Goal: Transaction & Acquisition: Download file/media

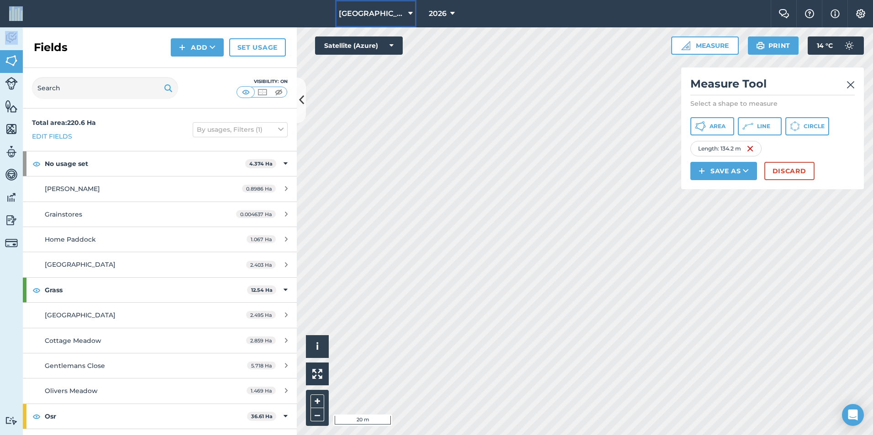
click at [408, 16] on icon at bounding box center [410, 13] width 5 height 11
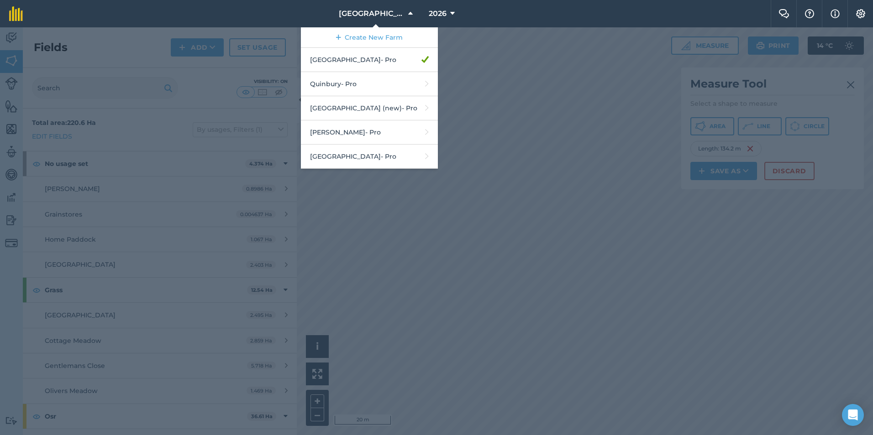
click at [473, 173] on div at bounding box center [436, 231] width 873 height 408
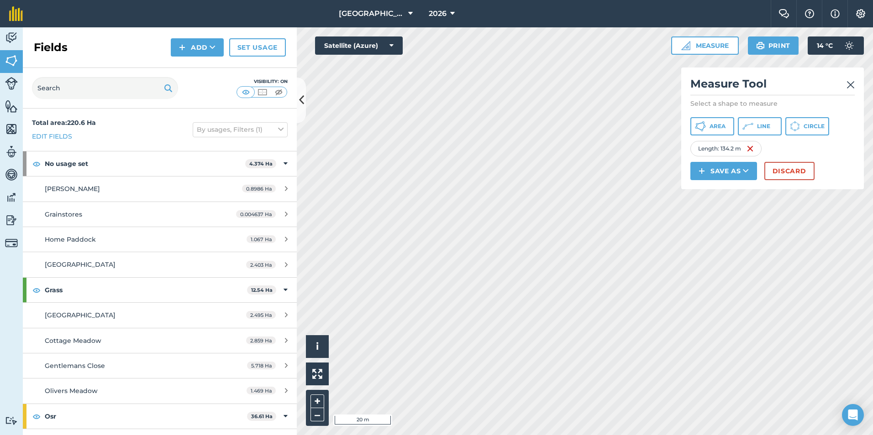
click at [845, 83] on h2 "Measure Tool" at bounding box center [772, 86] width 164 height 19
click at [845, 85] on h2 "Measure Tool" at bounding box center [772, 86] width 164 height 19
click at [849, 87] on img at bounding box center [850, 84] width 8 height 11
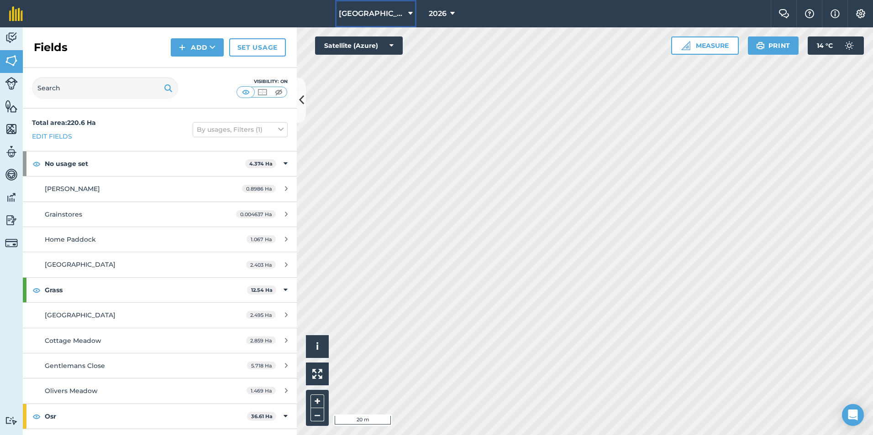
click at [391, 10] on button "[GEOGRAPHIC_DATA]" at bounding box center [375, 13] width 81 height 27
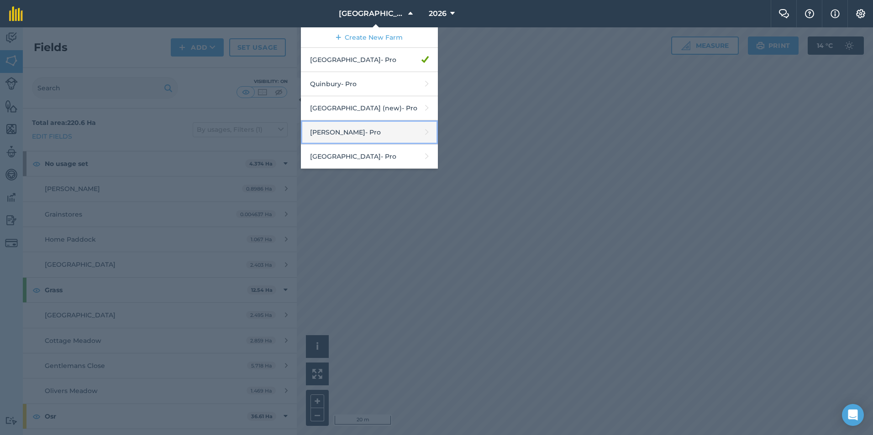
click at [365, 136] on link "[PERSON_NAME] - Pro" at bounding box center [369, 132] width 137 height 24
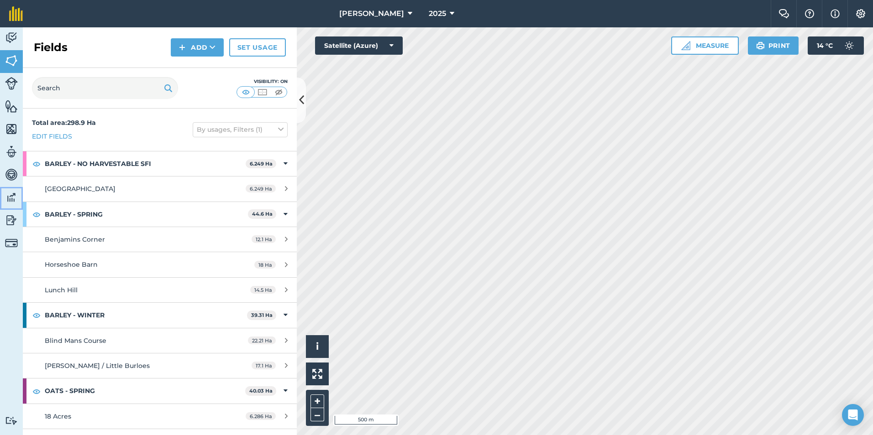
click at [4, 204] on link "Data" at bounding box center [11, 198] width 23 height 23
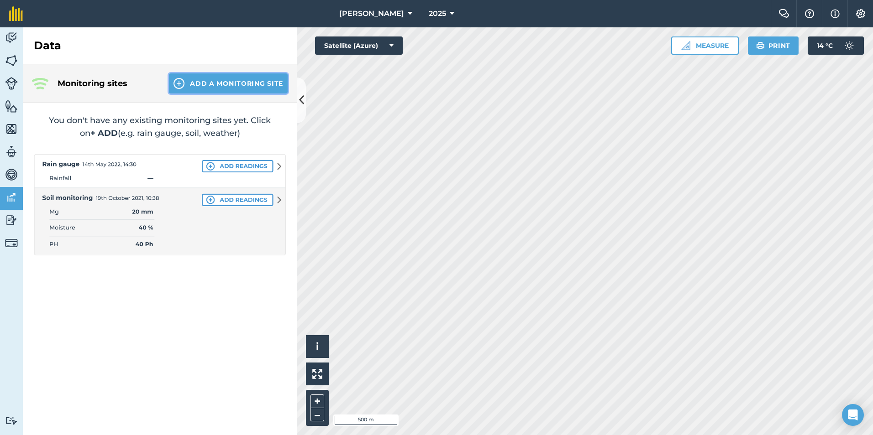
click at [196, 78] on button "Add a Monitoring Site" at bounding box center [228, 83] width 119 height 20
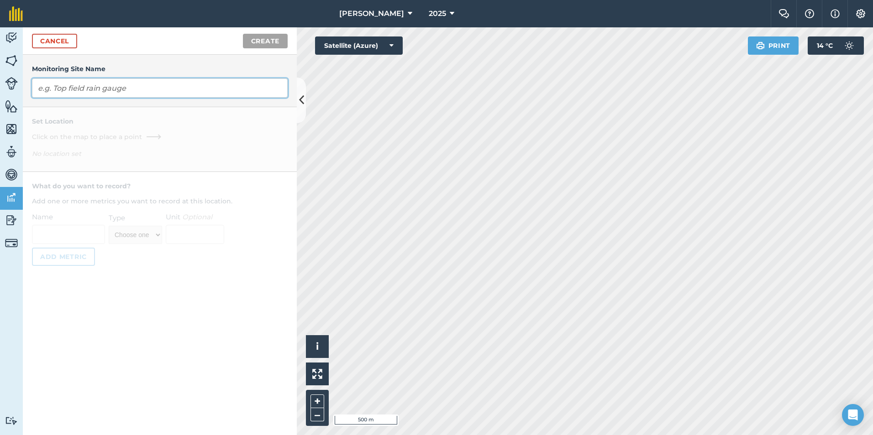
click at [112, 85] on input "text" at bounding box center [160, 87] width 256 height 19
click at [63, 48] on div "Cancel Create" at bounding box center [160, 40] width 274 height 27
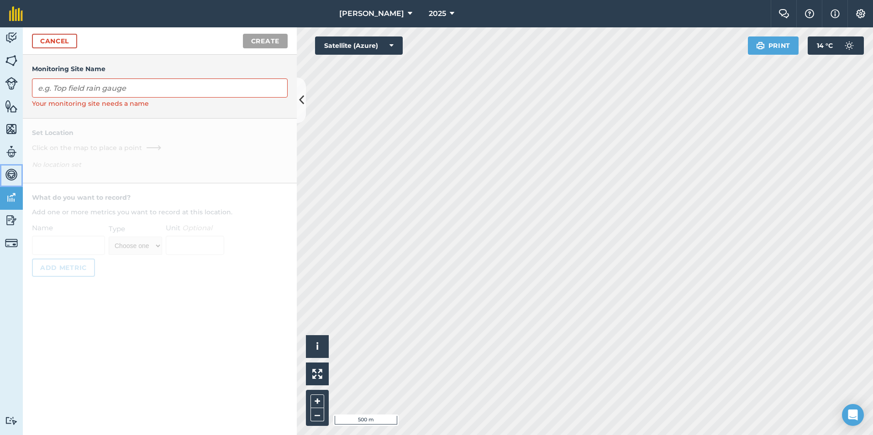
click at [14, 176] on img at bounding box center [11, 175] width 13 height 14
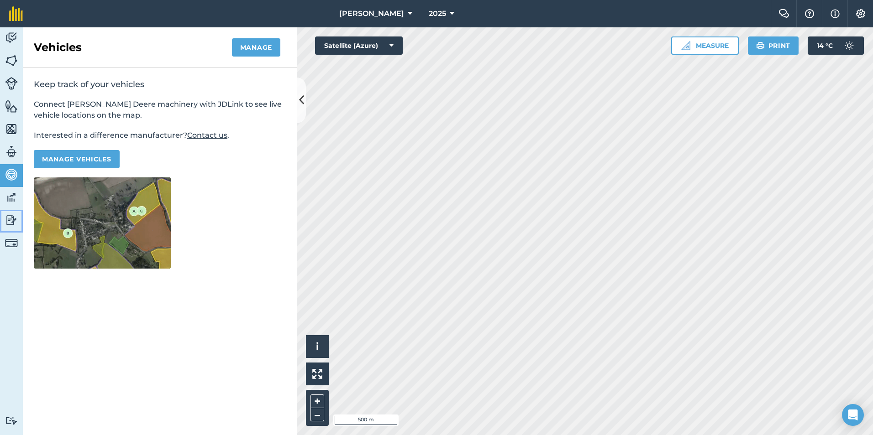
click at [15, 214] on img at bounding box center [11, 221] width 13 height 14
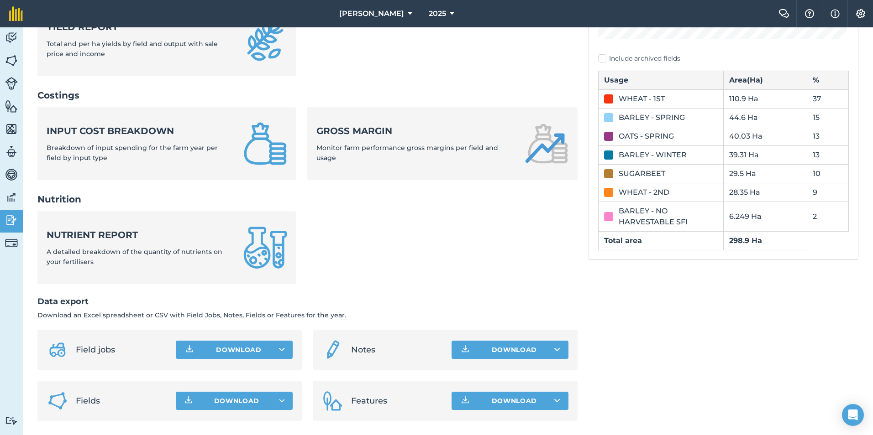
scroll to position [284, 0]
click at [214, 396] on span "Download" at bounding box center [237, 400] width 46 height 9
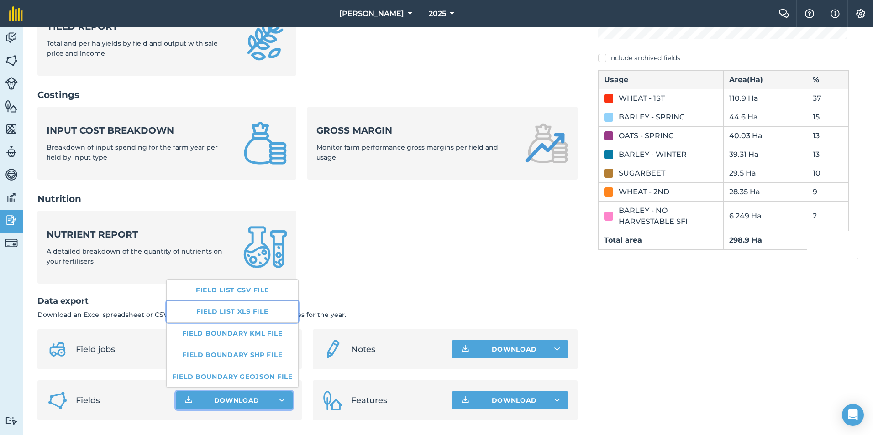
click at [209, 310] on link "Field list XLS file" at bounding box center [232, 311] width 131 height 21
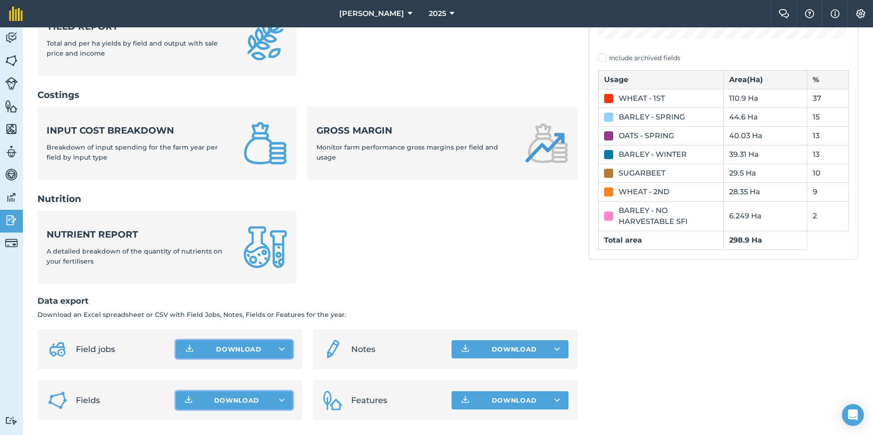
click at [273, 345] on button "Download" at bounding box center [234, 349] width 117 height 18
click at [275, 346] on button "Download Field jobs CSV file Field jobs XLS file" at bounding box center [234, 349] width 117 height 18
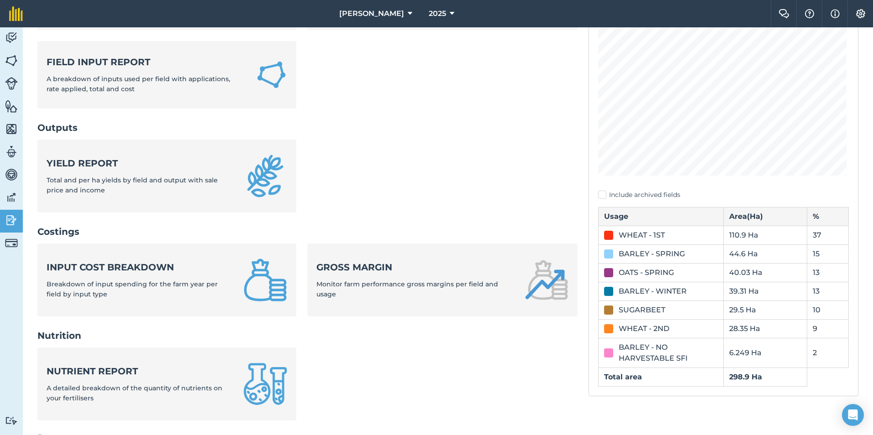
scroll to position [0, 0]
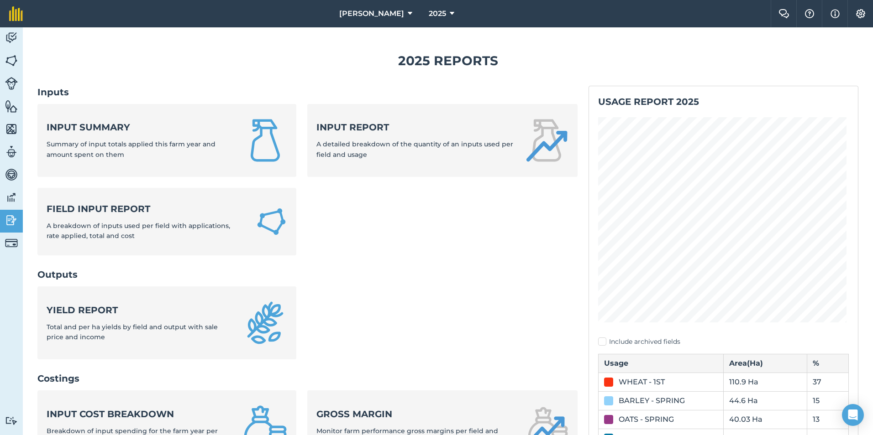
click at [618, 104] on h2 "Usage report 2025" at bounding box center [723, 101] width 251 height 13
click at [550, 227] on ul "Input summary Summary of input totals applied this farm year and amount spent o…" at bounding box center [307, 185] width 540 height 163
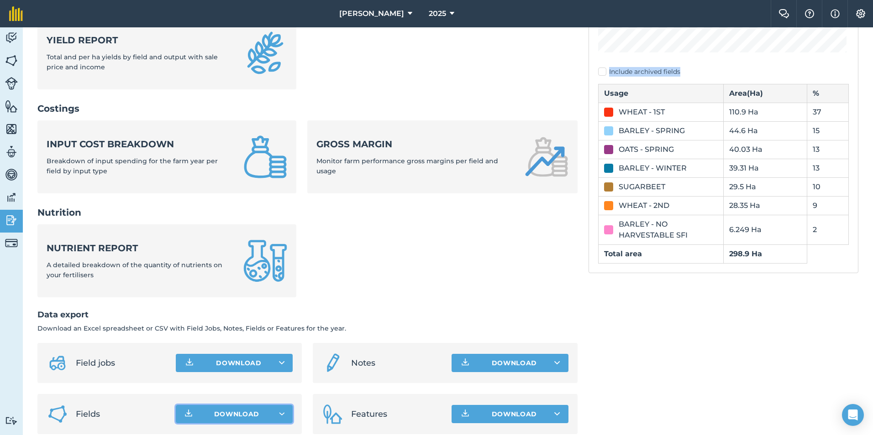
scroll to position [284, 0]
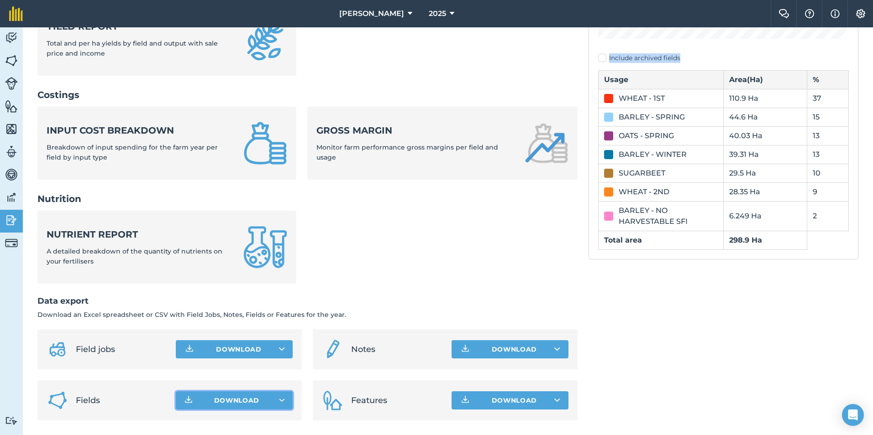
drag, startPoint x: 593, startPoint y: 95, endPoint x: 775, endPoint y: 335, distance: 301.7
click at [775, 335] on div "Usage report 2025 Include archived fields Usage Area ( Ha ) % WHEAT - 1ST 110.9…" at bounding box center [723, 111] width 270 height 619
drag, startPoint x: 775, startPoint y: 335, endPoint x: 711, endPoint y: 241, distance: 114.7
copy div "Usage report 2025 Include archived fields"
